Goal: Task Accomplishment & Management: Use online tool/utility

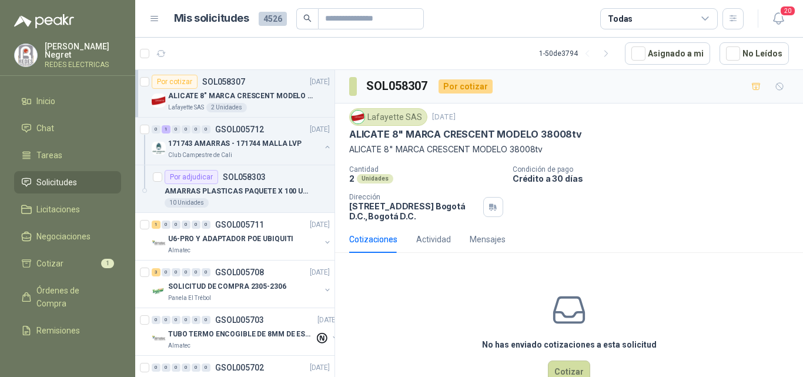
click at [160, 51] on icon "button" at bounding box center [161, 54] width 9 height 6
click at [66, 263] on li "Cotizar 1" at bounding box center [67, 263] width 93 height 13
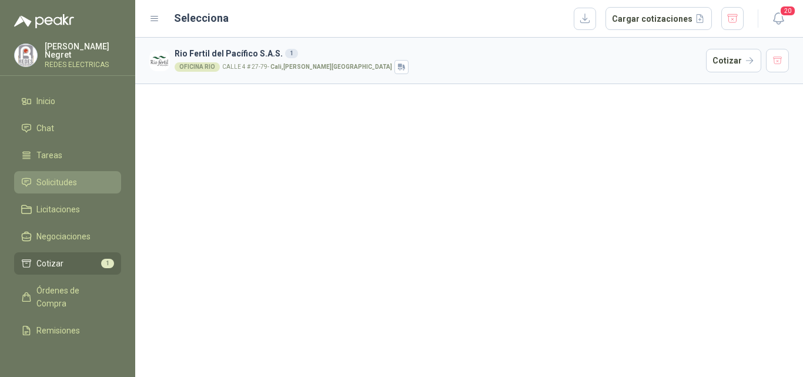
click at [63, 184] on span "Solicitudes" at bounding box center [56, 182] width 41 height 13
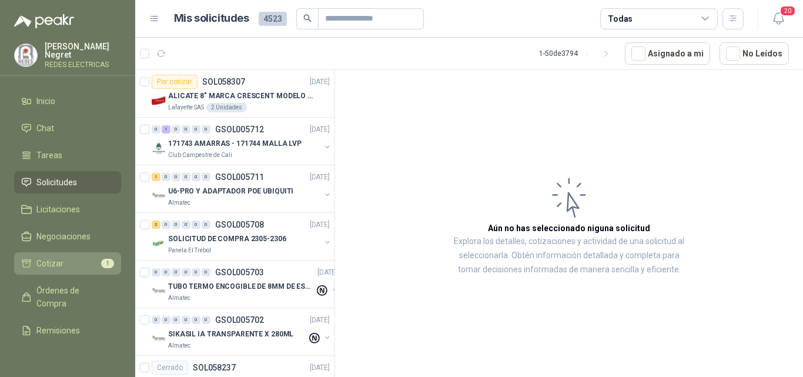
click at [79, 266] on li "Cotizar 1" at bounding box center [67, 263] width 93 height 13
